Goal: Task Accomplishment & Management: Use online tool/utility

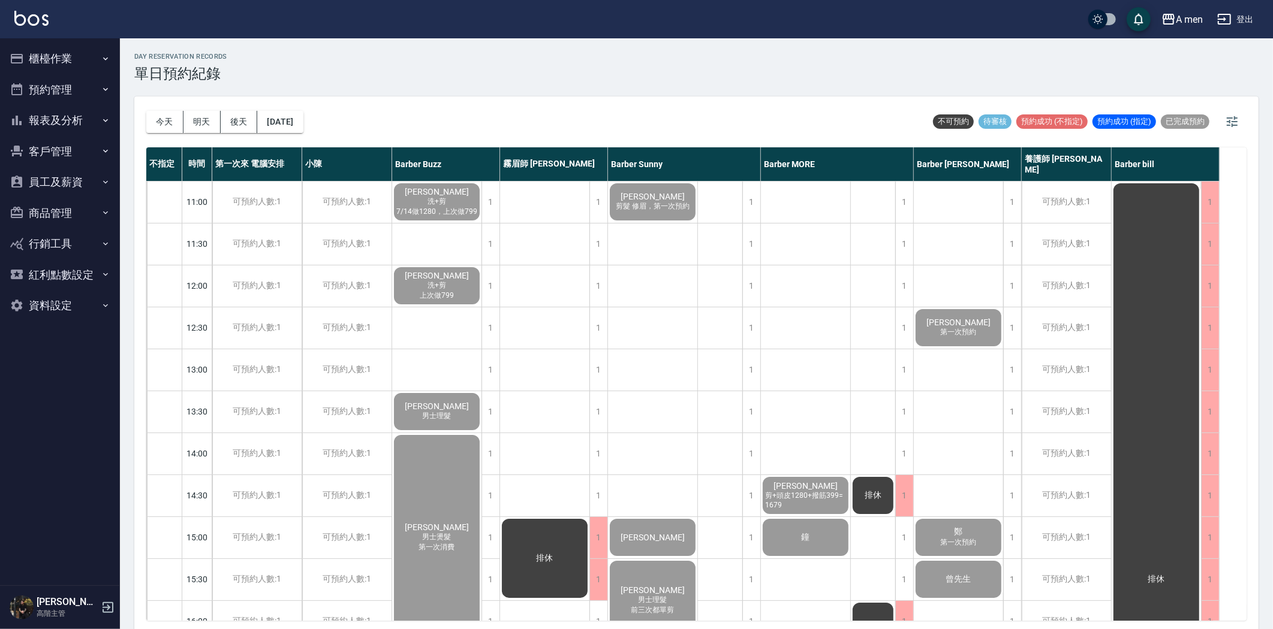
click at [73, 112] on button "報表及分析" at bounding box center [60, 120] width 110 height 31
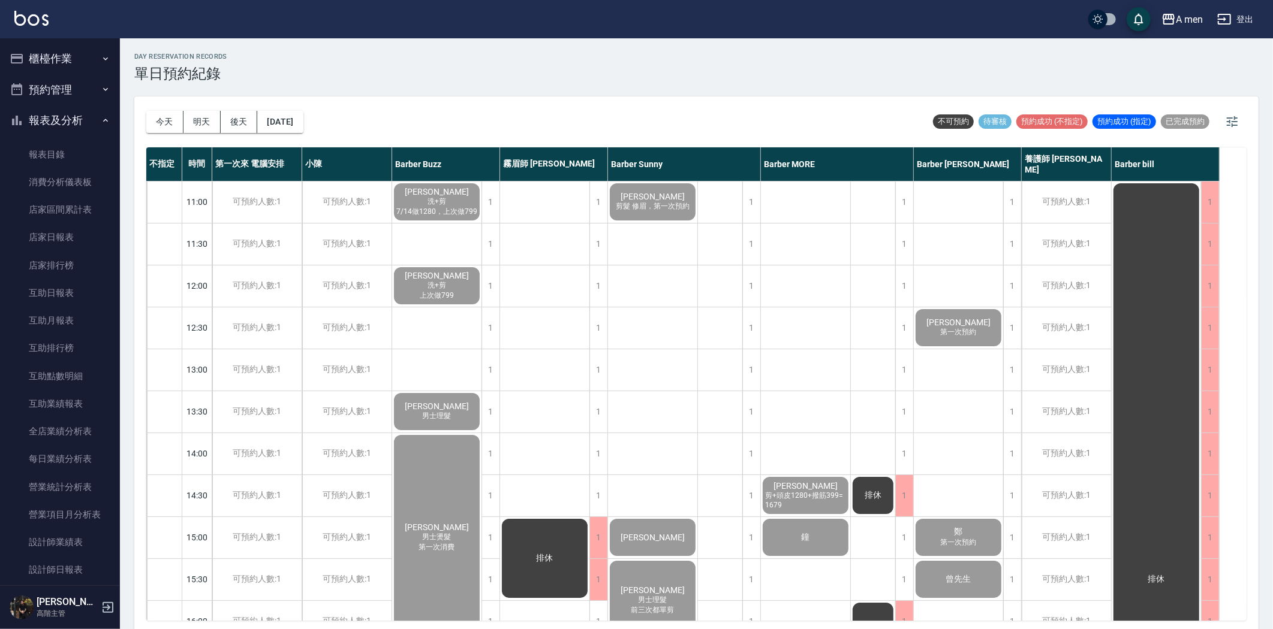
click at [78, 55] on button "櫃檯作業" at bounding box center [60, 58] width 110 height 31
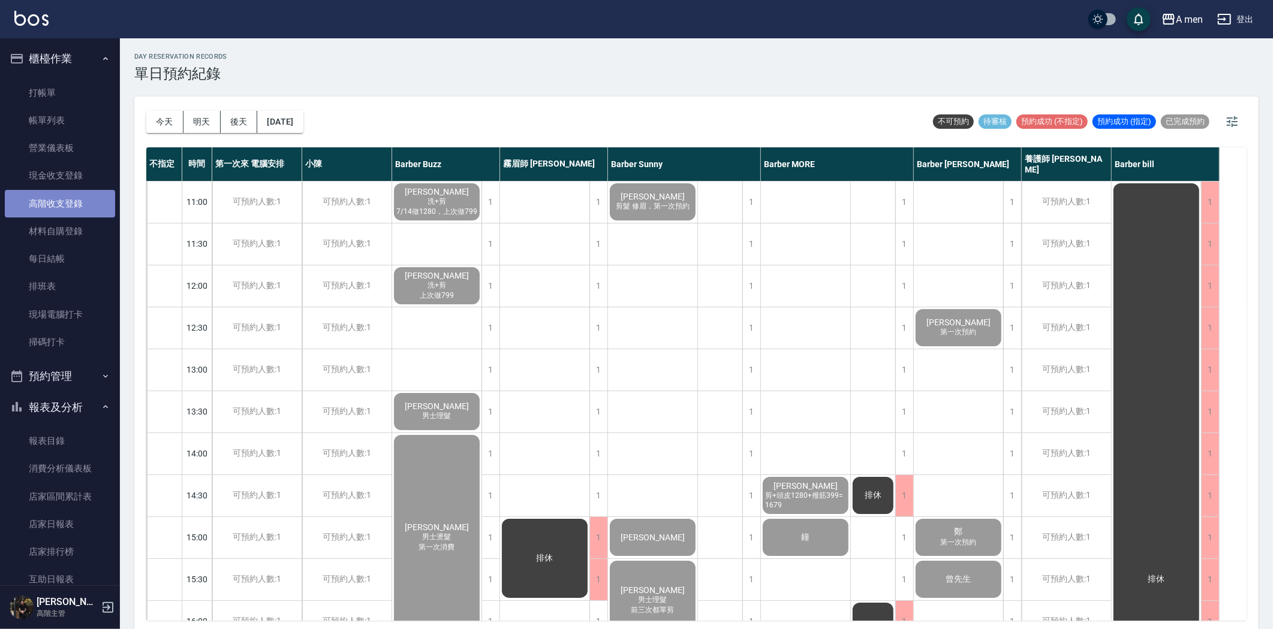
click at [66, 196] on link "高階收支登錄" at bounding box center [60, 204] width 110 height 28
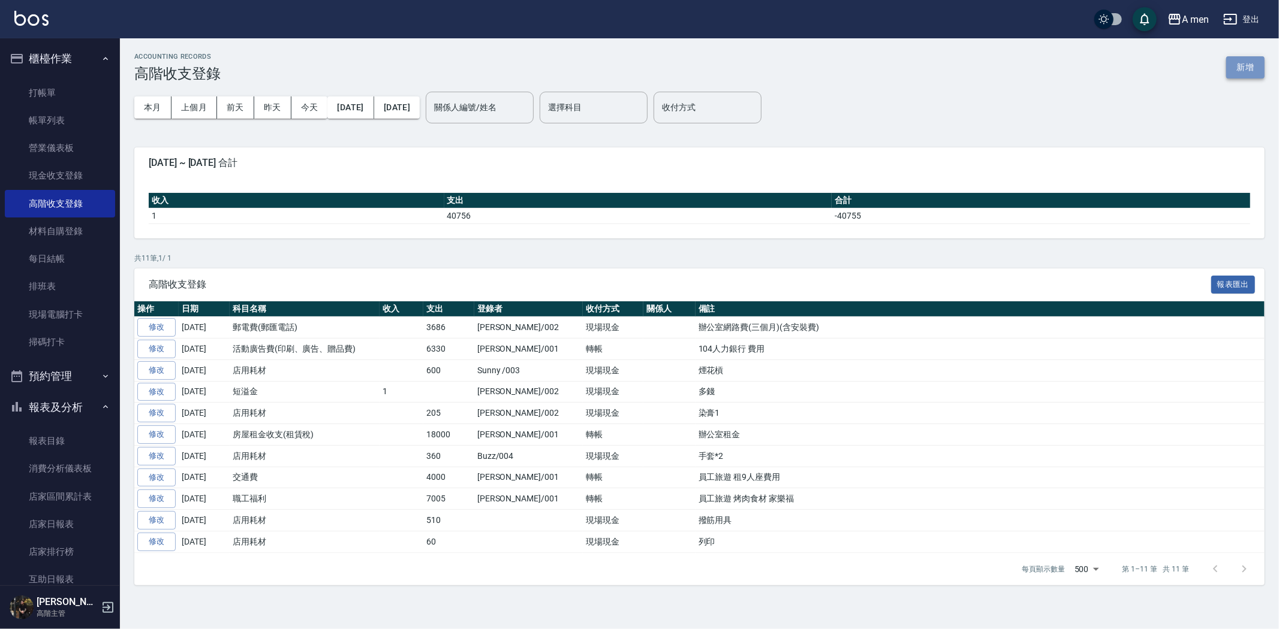
click at [1245, 67] on button "新增" at bounding box center [1245, 67] width 38 height 22
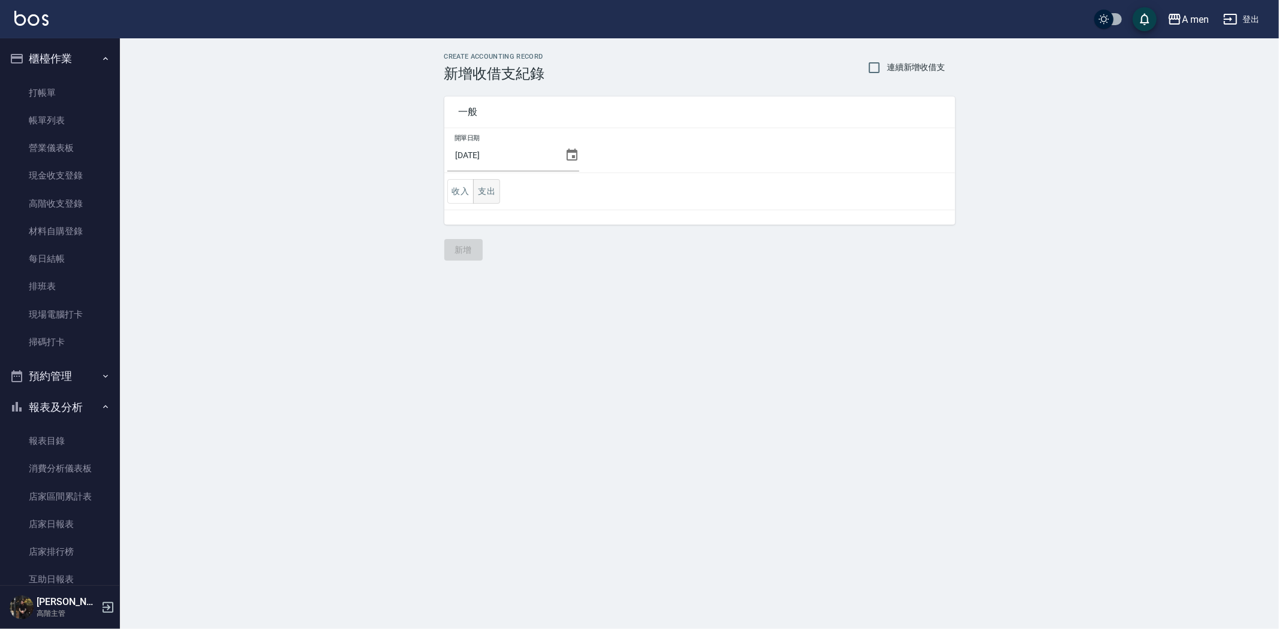
click at [475, 198] on button "支出" at bounding box center [486, 191] width 27 height 25
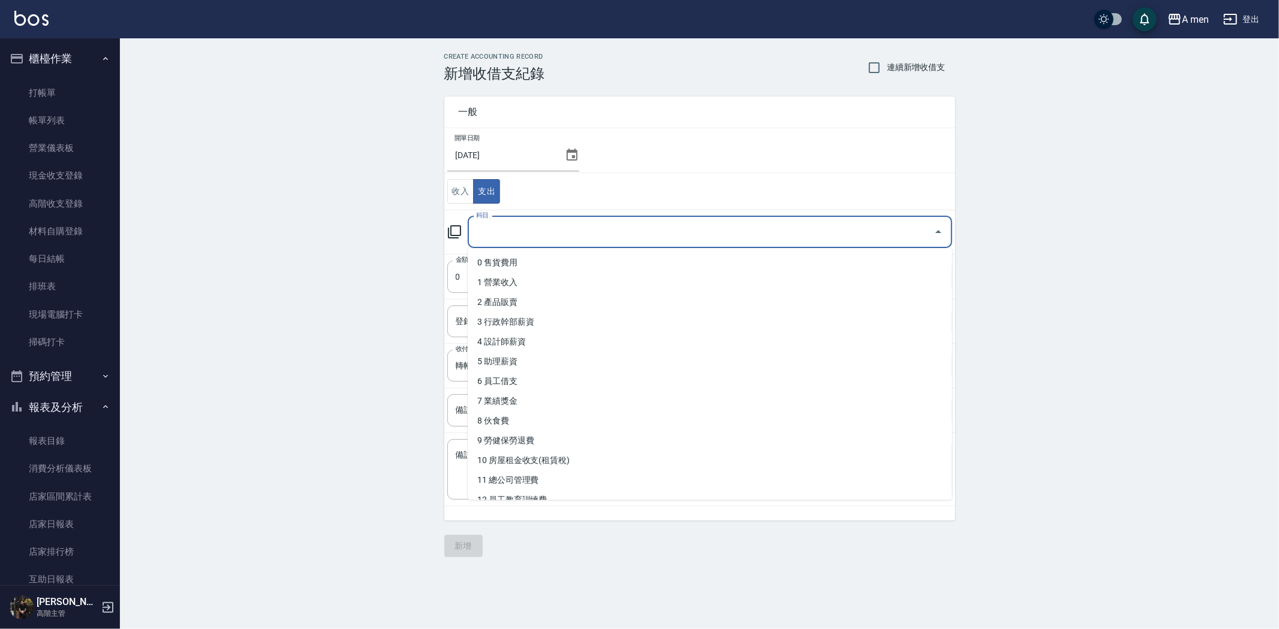
click at [498, 231] on input "科目" at bounding box center [701, 232] width 456 height 21
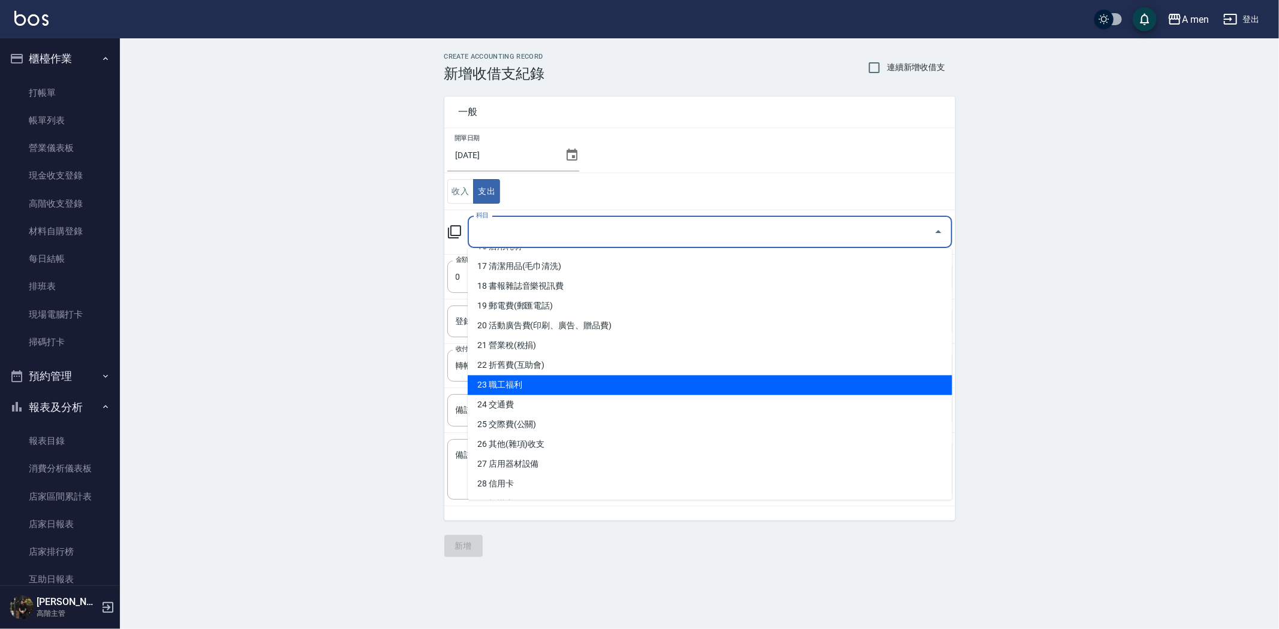
scroll to position [399, 0]
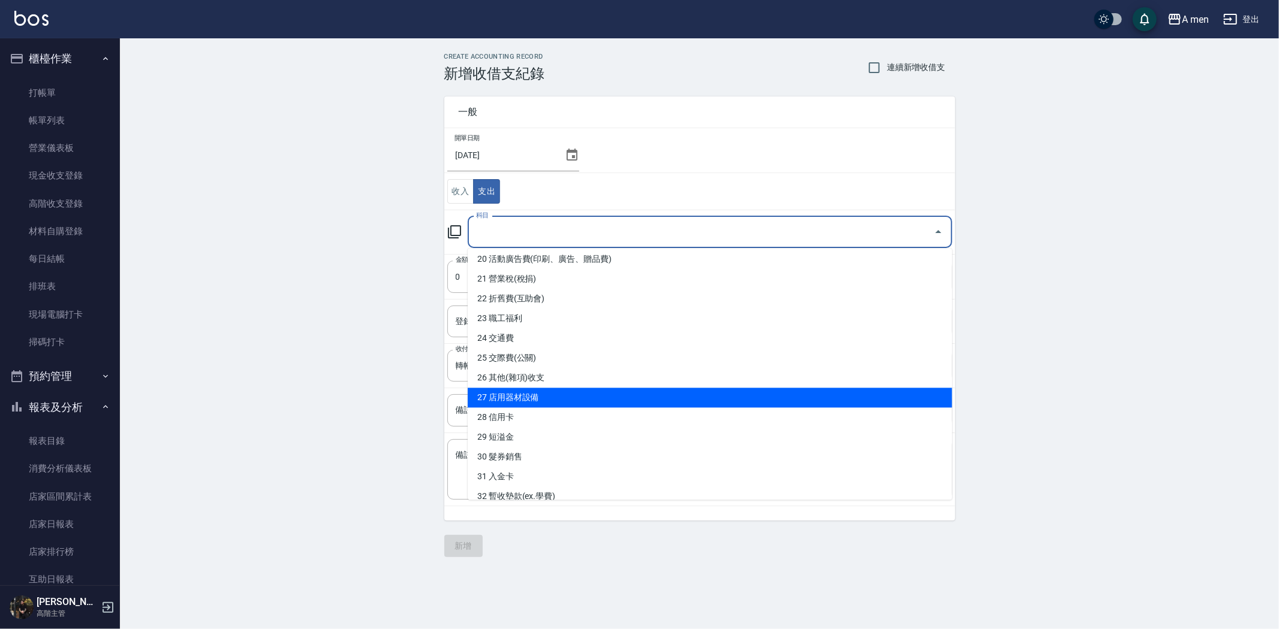
click at [598, 396] on li "27 店用器材設備" at bounding box center [710, 398] width 484 height 20
type input "27 店用器材設備"
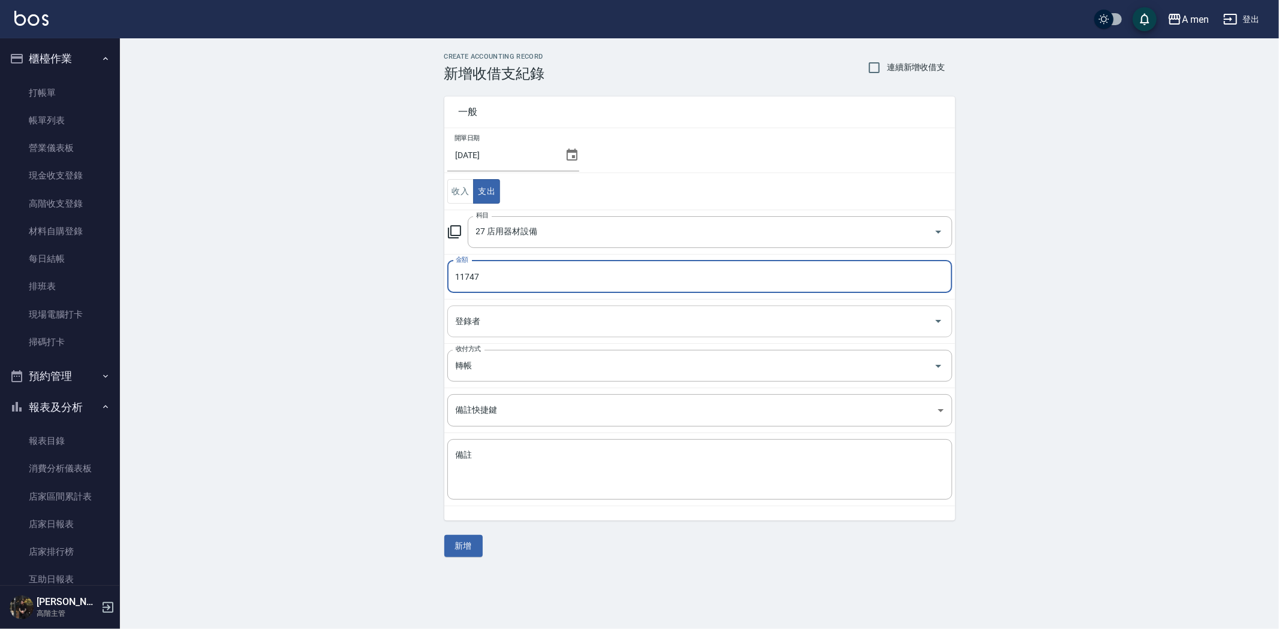
type input "11747"
click at [557, 324] on input "登錄者" at bounding box center [691, 321] width 476 height 21
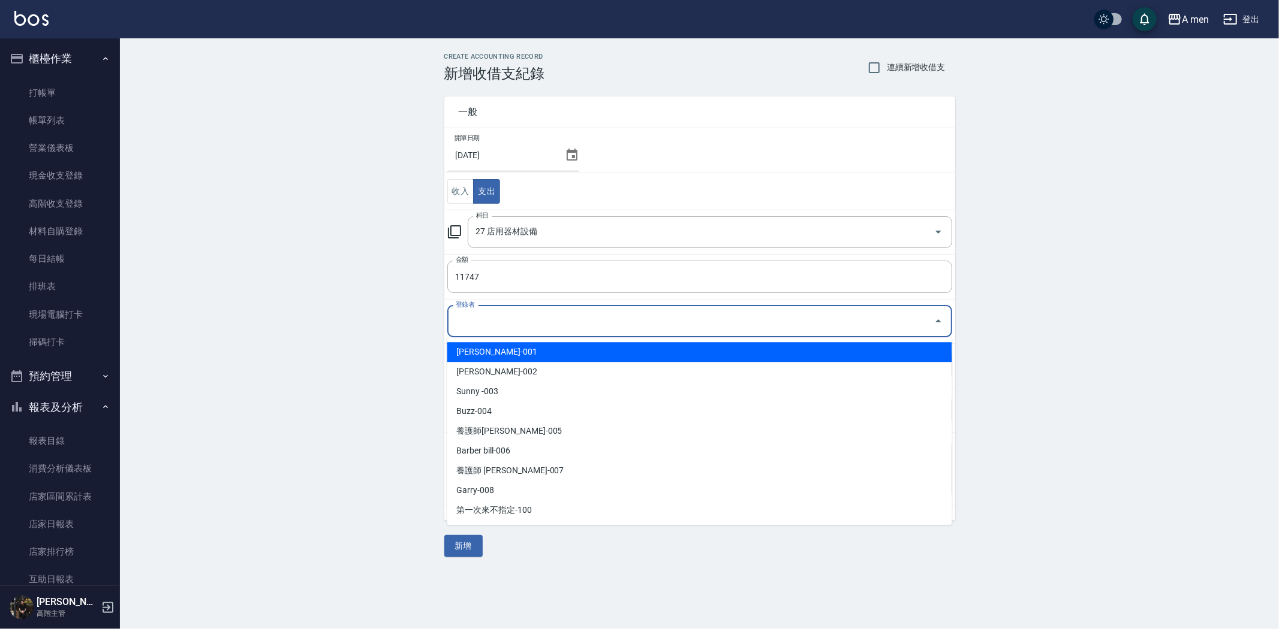
click at [525, 357] on li "[PERSON_NAME]-001" at bounding box center [699, 352] width 505 height 20
type input "[PERSON_NAME]-001"
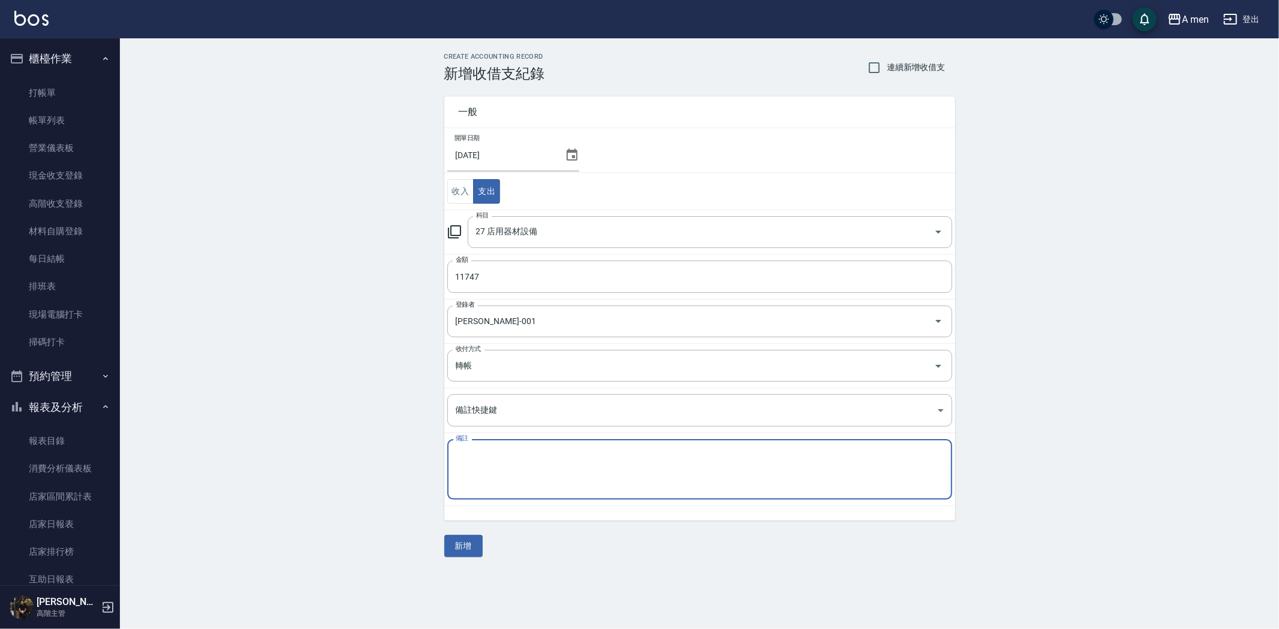
click at [528, 469] on textarea "備註" at bounding box center [700, 470] width 488 height 41
type textarea "辦公室設備 + 運費"
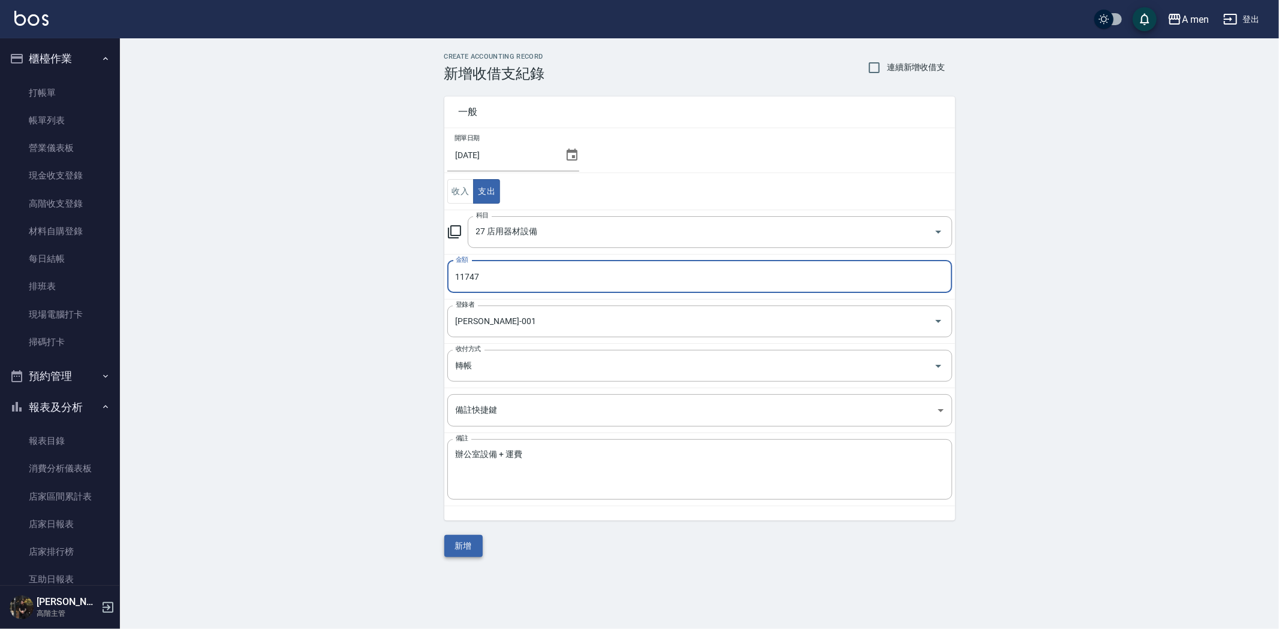
click at [458, 543] on button "新增" at bounding box center [463, 546] width 38 height 22
